Goal: Information Seeking & Learning: Find specific fact

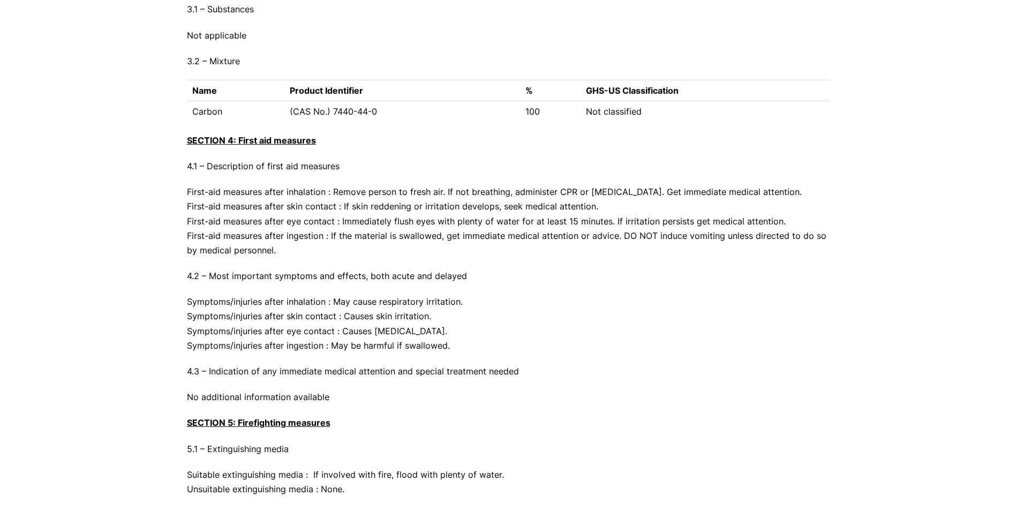
scroll to position [1072, 0]
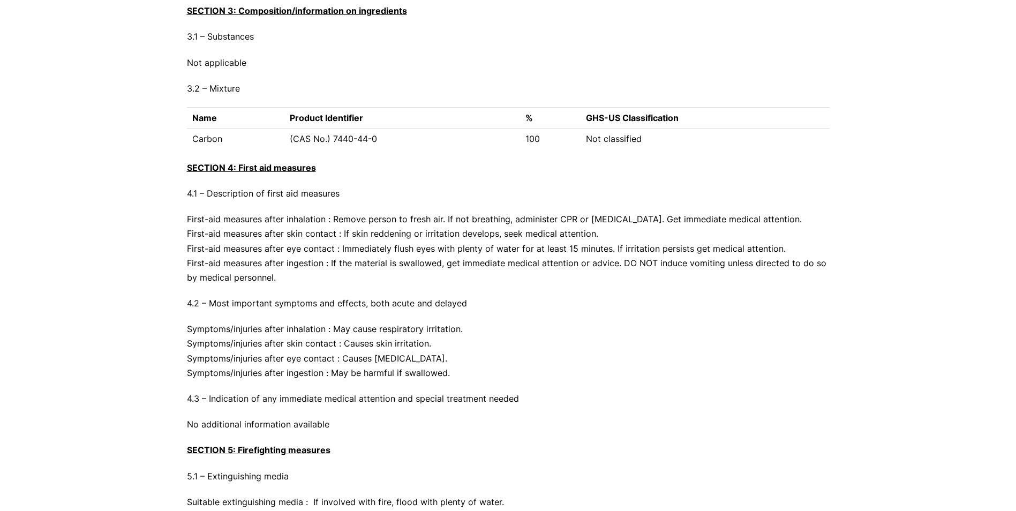
click at [280, 277] on p "First-aid measures after inhalation : Remove person to fresh air. If not breath…" at bounding box center [508, 248] width 643 height 73
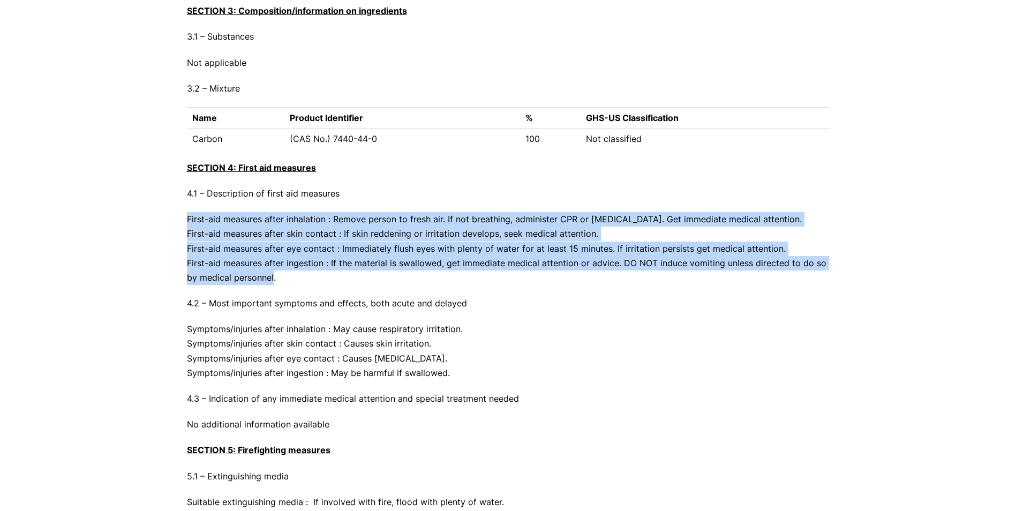
drag, startPoint x: 272, startPoint y: 278, endPoint x: 182, endPoint y: 219, distance: 107.6
copy p "First-aid measures after inhalation : Remove person to fresh air. If not breath…"
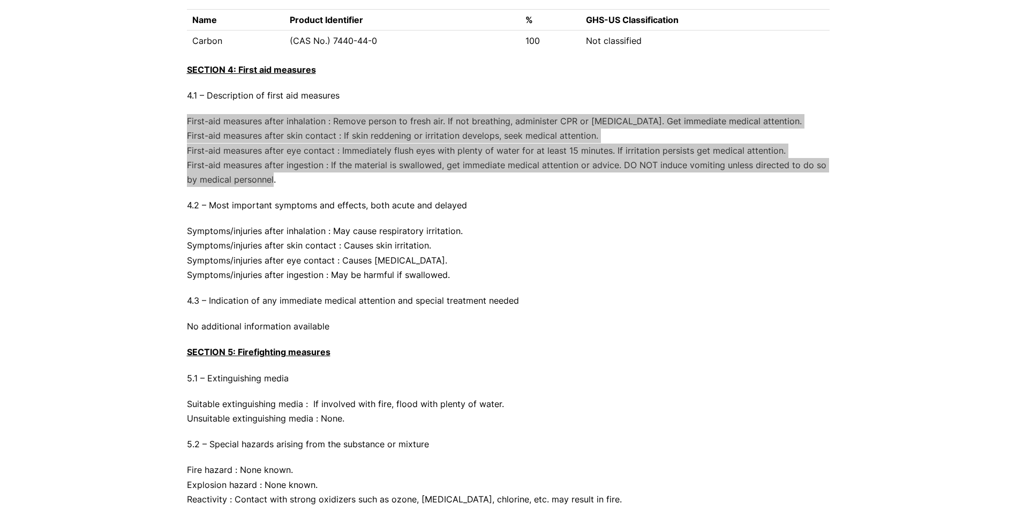
scroll to position [1179, 0]
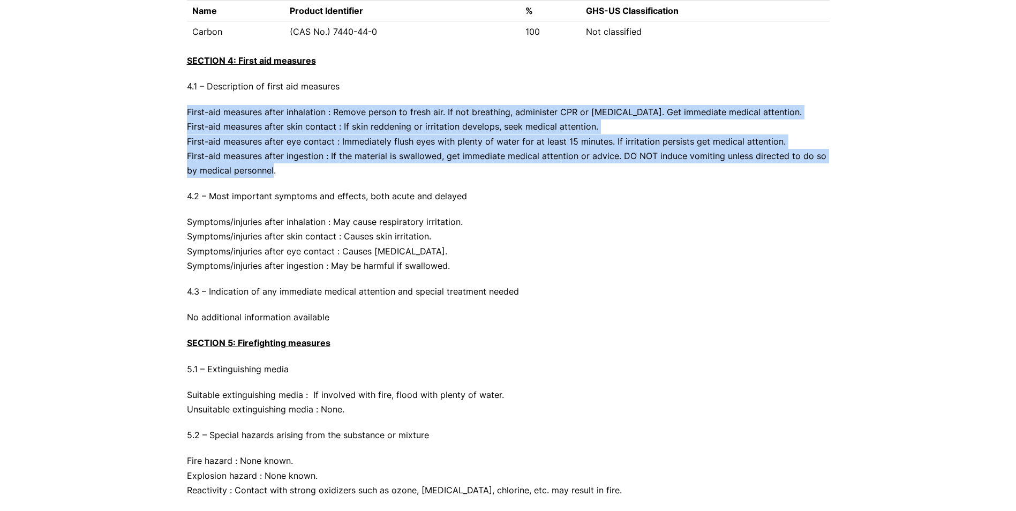
click at [440, 240] on p "Symptoms/injuries after inhalation : May cause respiratory irritation. Symptoms…" at bounding box center [508, 244] width 643 height 58
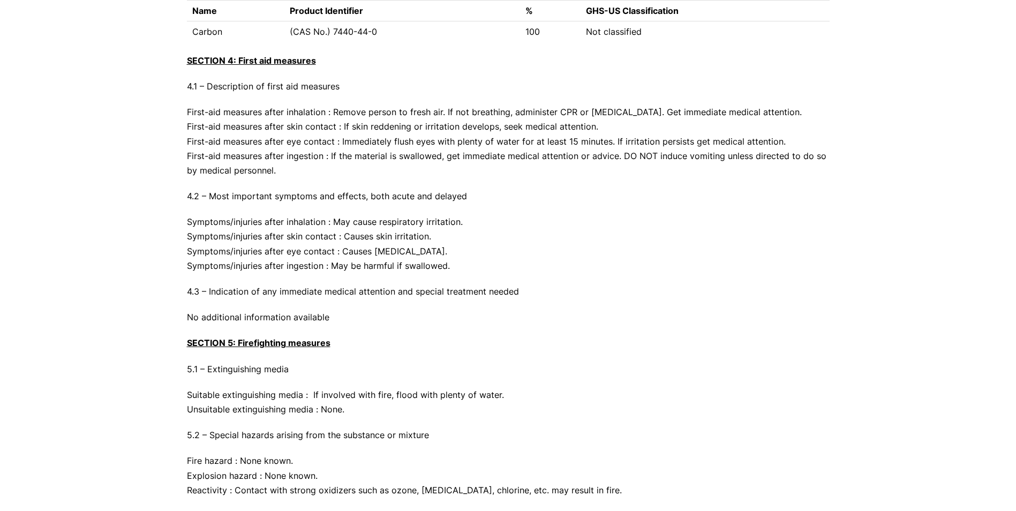
click at [315, 153] on p "First-aid measures after inhalation : Remove person to fresh air. If not breath…" at bounding box center [508, 141] width 643 height 73
drag, startPoint x: 450, startPoint y: 267, endPoint x: 204, endPoint y: 196, distance: 256.2
drag, startPoint x: 204, startPoint y: 196, endPoint x: 224, endPoint y: 244, distance: 52.6
copy div "Most important symptoms and effects, both acute and delayed Symptoms/injuries a…"
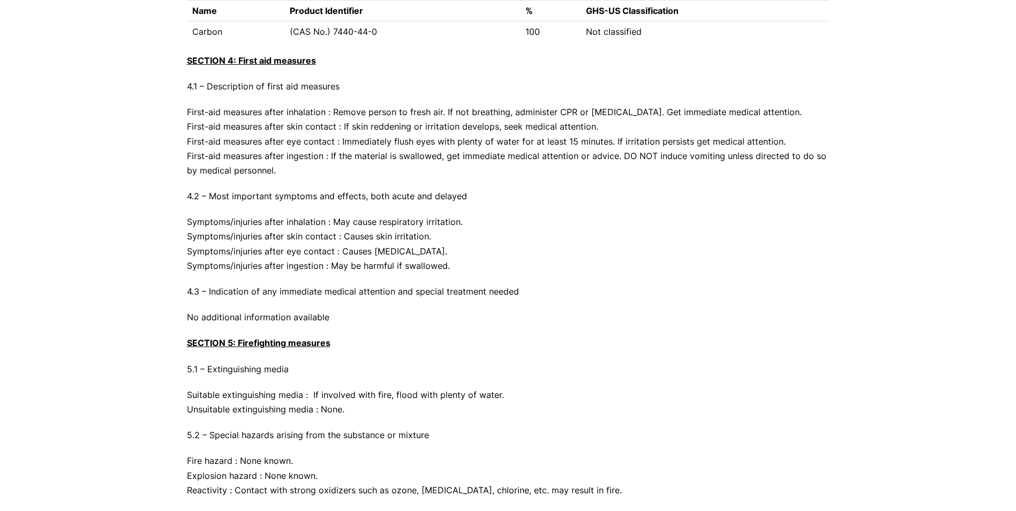
drag, startPoint x: 462, startPoint y: 125, endPoint x: 502, endPoint y: 144, distance: 43.4
click at [462, 125] on p "First-aid measures after inhalation : Remove person to fresh air. If not breath…" at bounding box center [508, 141] width 643 height 73
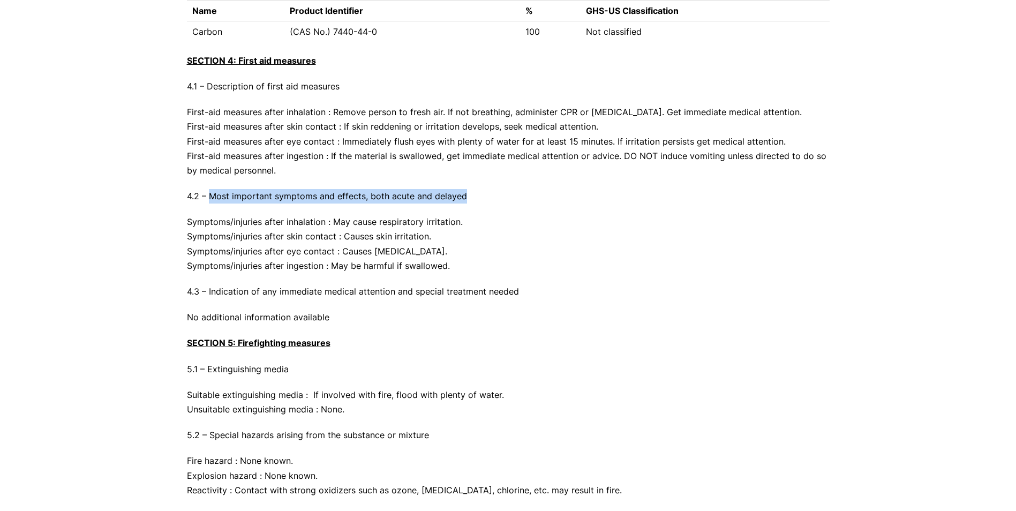
drag, startPoint x: 466, startPoint y: 197, endPoint x: 210, endPoint y: 198, distance: 256.7
click at [210, 198] on p "4.2 – Most important symptoms and effects, both acute and delayed" at bounding box center [508, 196] width 643 height 14
copy p "Most important symptoms and effects, both acute and delayed"
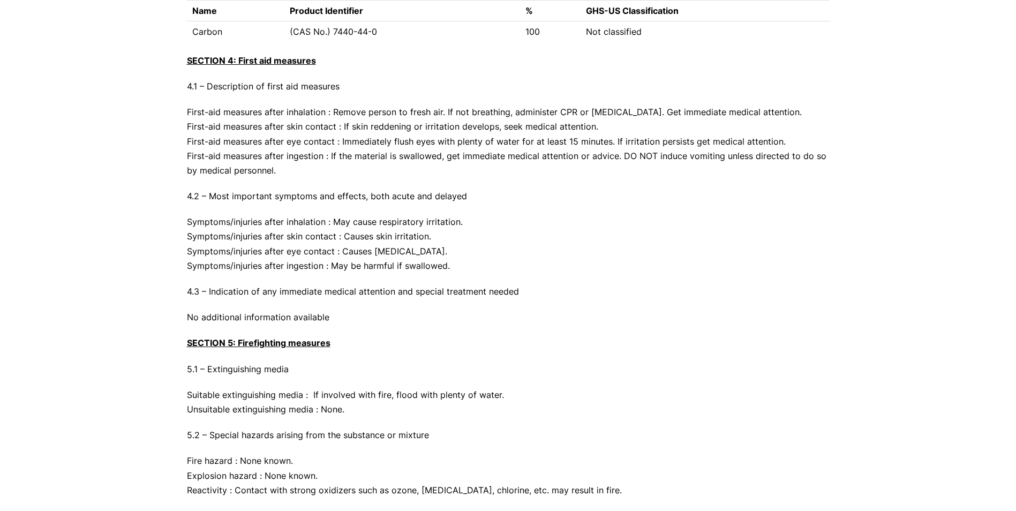
click at [287, 245] on p "Symptoms/injuries after inhalation : May cause respiratory irritation. Symptoms…" at bounding box center [508, 244] width 643 height 58
drag, startPoint x: 452, startPoint y: 270, endPoint x: 179, endPoint y: 226, distance: 276.8
copy p "Symptoms/injuries after inhalation : May cause respiratory irritation. Symptoms…"
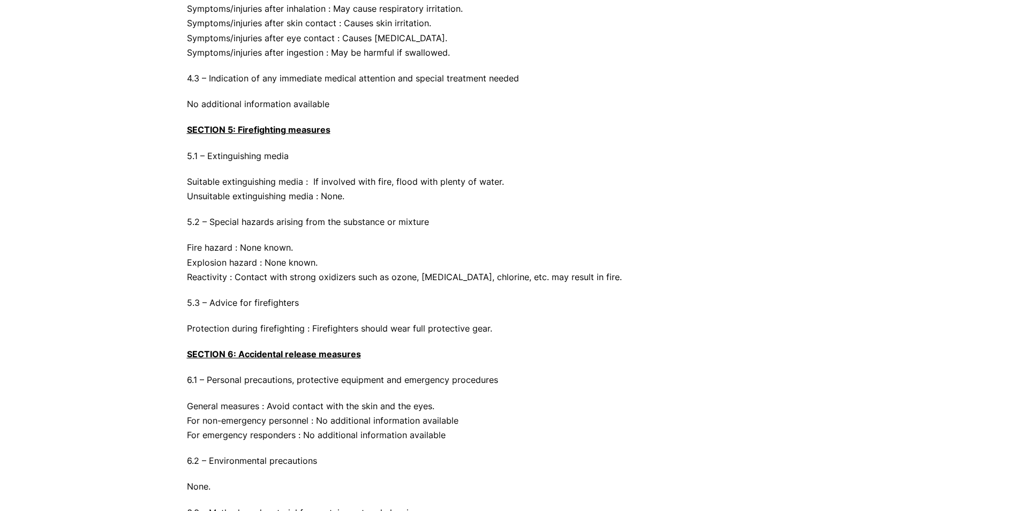
scroll to position [1393, 0]
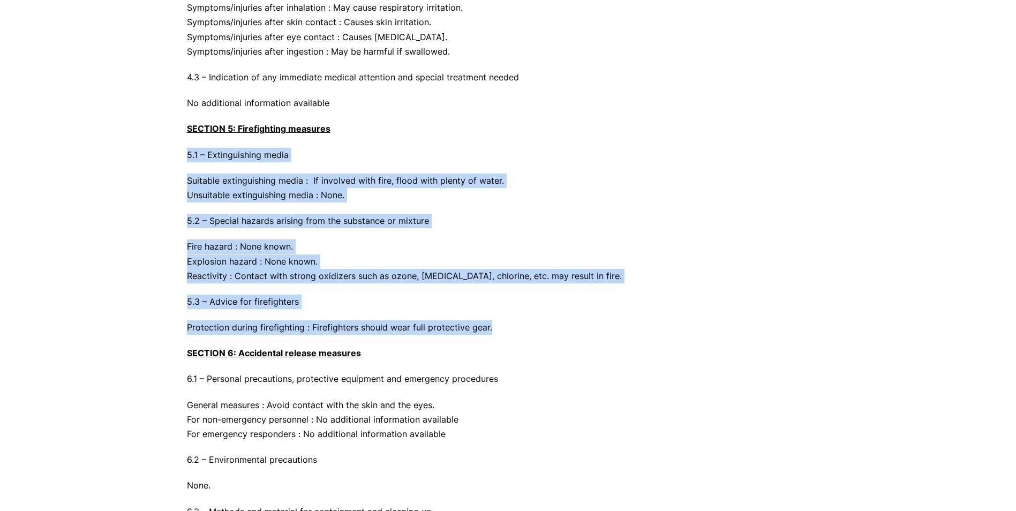
drag, startPoint x: 503, startPoint y: 335, endPoint x: 187, endPoint y: 152, distance: 365.1
drag, startPoint x: 187, startPoint y: 152, endPoint x: 238, endPoint y: 189, distance: 63.0
copy div "5.1 – Extinguishing media Suitable extinguishing media : If involved with fire,…"
click at [339, 263] on p "Fire hazard : None known. Explosion hazard : None known. Reactivity : Contact w…" at bounding box center [508, 262] width 643 height 44
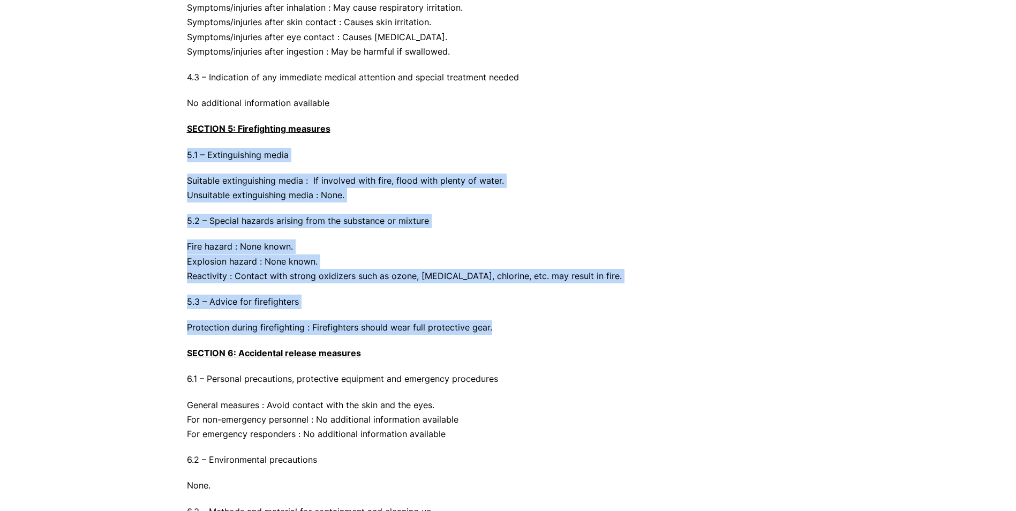
drag, startPoint x: 492, startPoint y: 328, endPoint x: 183, endPoint y: 154, distance: 355.6
drag, startPoint x: 183, startPoint y: 154, endPoint x: 229, endPoint y: 193, distance: 60.9
copy div "5.1 – Extinguishing media Suitable extinguishing media : If involved with fire,…"
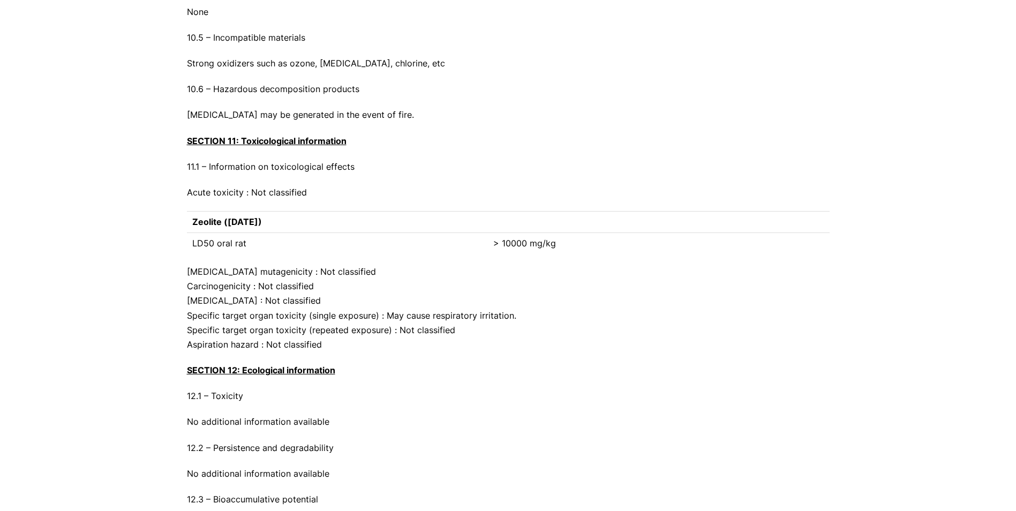
scroll to position [3108, 0]
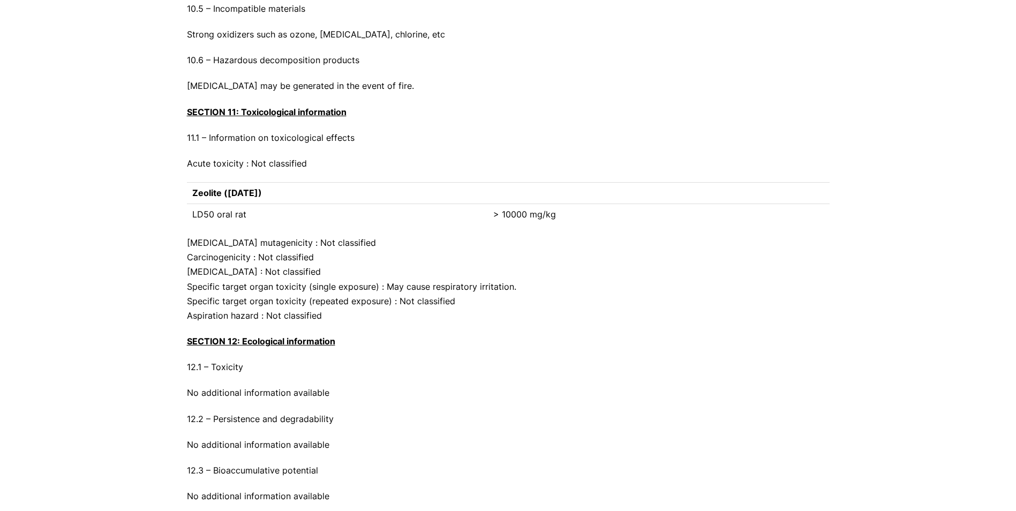
click at [297, 164] on p "Acute toxicity : Not classified" at bounding box center [508, 163] width 643 height 14
click at [307, 162] on p "Acute toxicity : Not classified" at bounding box center [508, 163] width 643 height 14
drag, startPoint x: 308, startPoint y: 164, endPoint x: 187, endPoint y: 165, distance: 120.6
click at [187, 165] on p "Acute toxicity : Not classified" at bounding box center [508, 163] width 643 height 14
drag, startPoint x: 187, startPoint y: 165, endPoint x: 199, endPoint y: 163, distance: 12.4
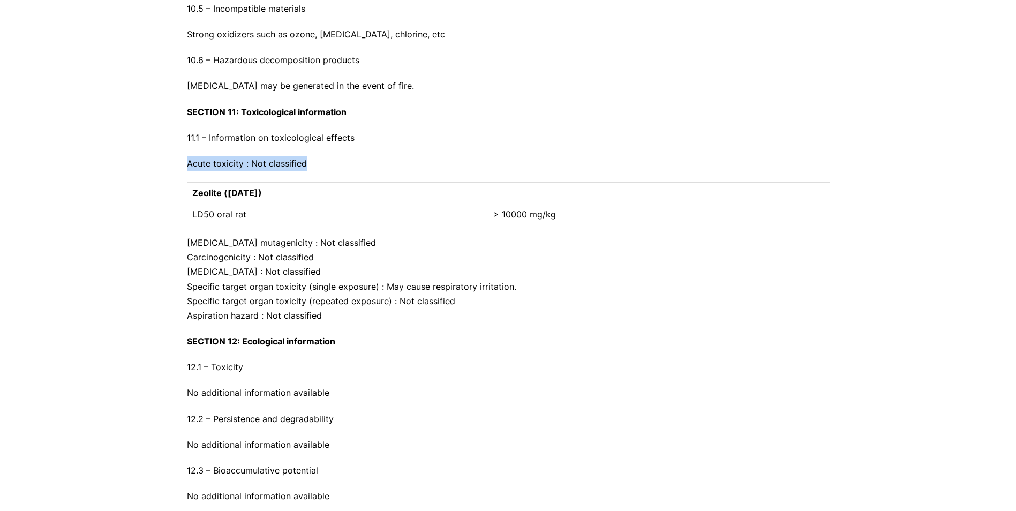
copy p "Acute toxicity : Not classified"
drag, startPoint x: 331, startPoint y: 319, endPoint x: 183, endPoint y: 240, distance: 168.1
drag, startPoint x: 183, startPoint y: 240, endPoint x: 223, endPoint y: 257, distance: 43.4
copy p "[MEDICAL_DATA] mutagenicity : Not classified Carcinogenicity : Not classified […"
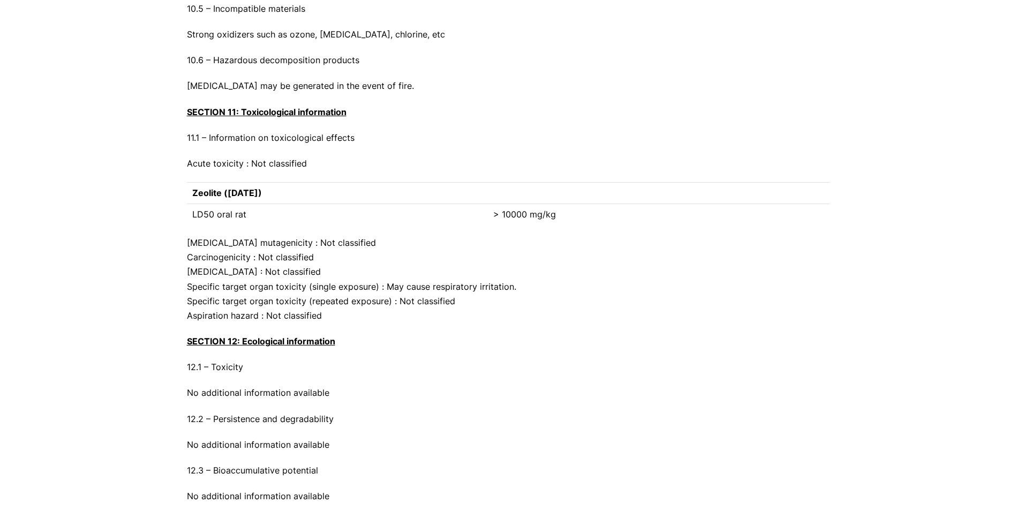
click at [440, 361] on p "12.1 – Toxicity" at bounding box center [508, 367] width 643 height 14
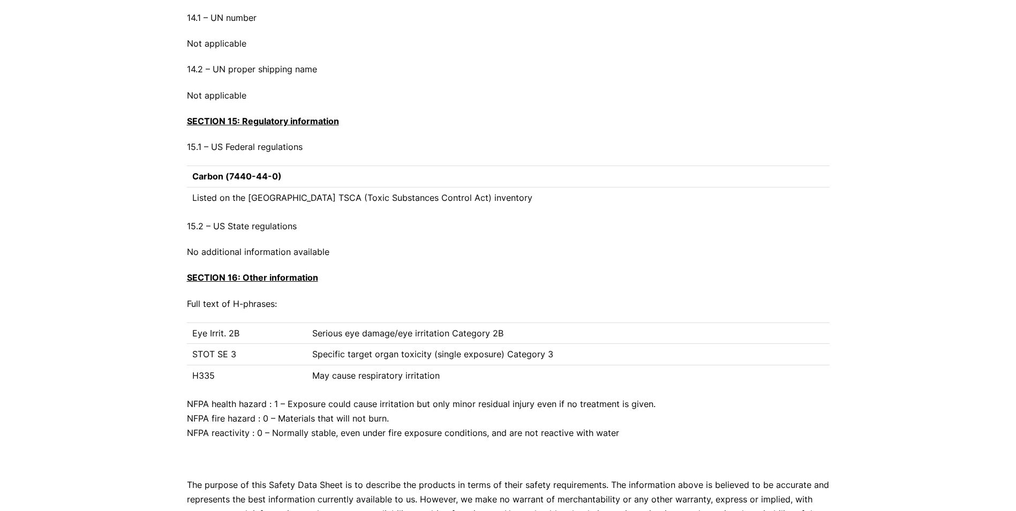
scroll to position [3858, 0]
